Goal: Transaction & Acquisition: Subscribe to service/newsletter

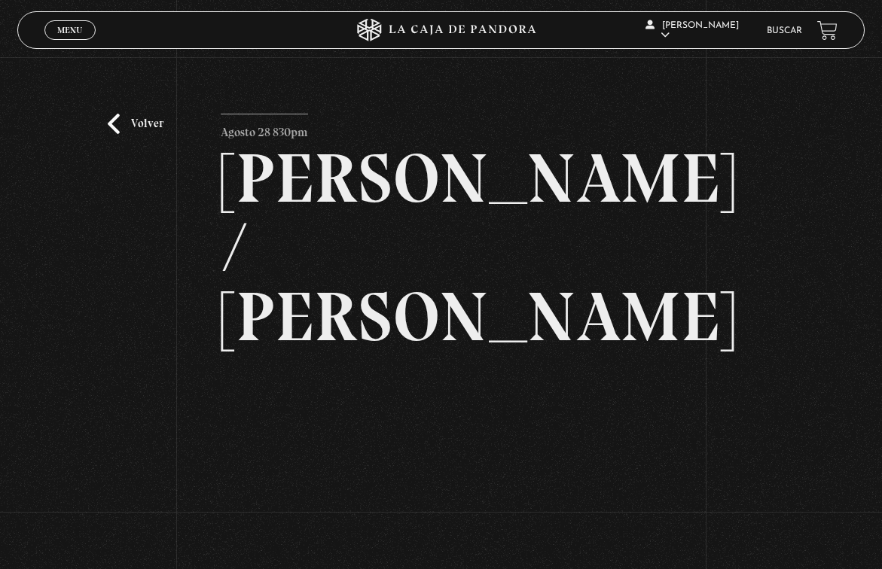
scroll to position [158, 0]
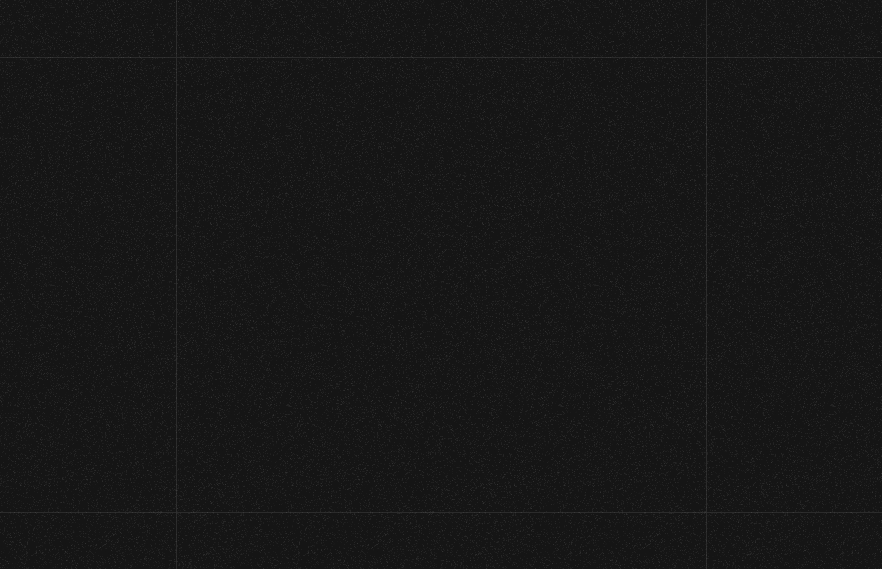
scroll to position [117, 0]
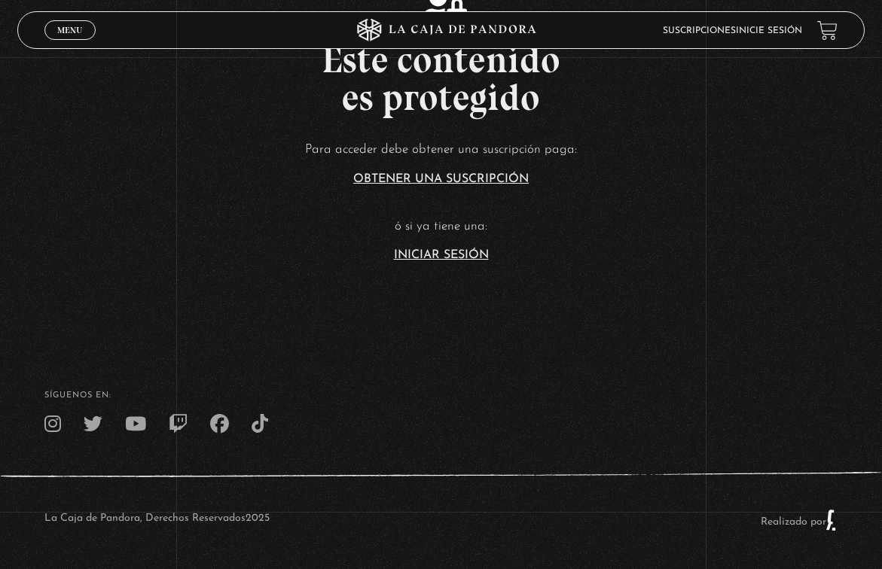
click at [456, 257] on link "Iniciar Sesión" at bounding box center [441, 255] width 95 height 12
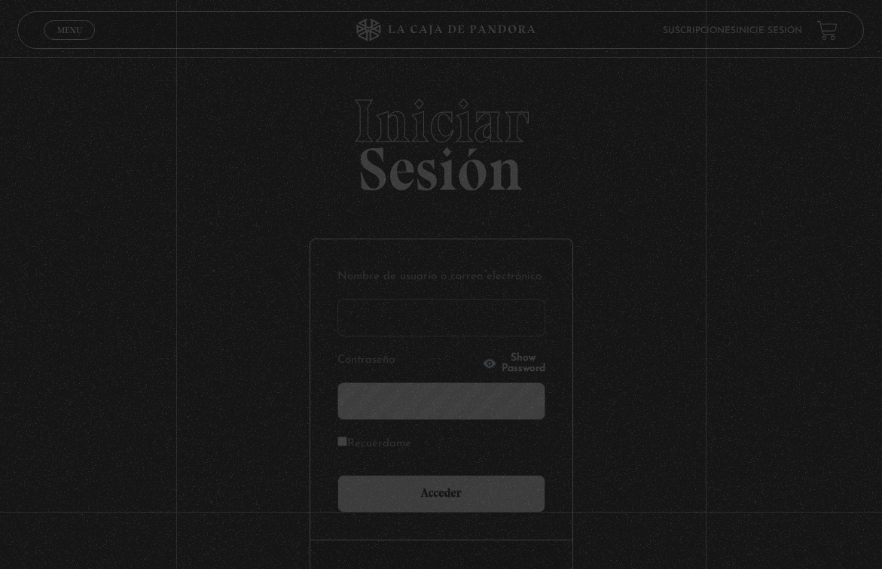
type input "melivr15@gmail.com"
click at [446, 493] on input "Acceder" at bounding box center [441, 494] width 208 height 38
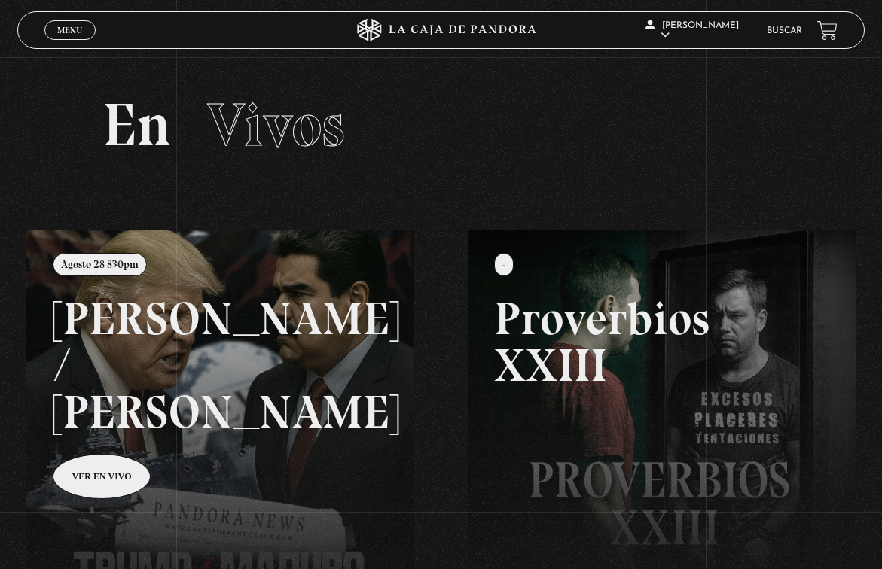
click at [286, 394] on link at bounding box center [467, 514] width 882 height 569
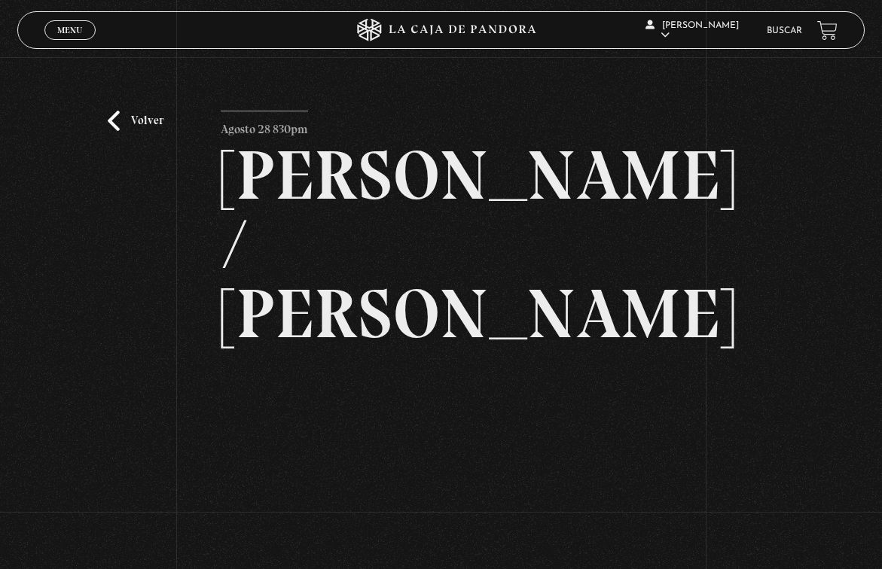
scroll to position [144, 0]
